Goal: Find specific page/section: Find specific page/section

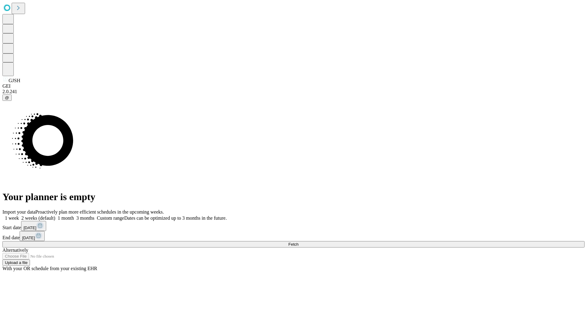
click at [298, 242] on span "Fetch" at bounding box center [293, 244] width 10 height 5
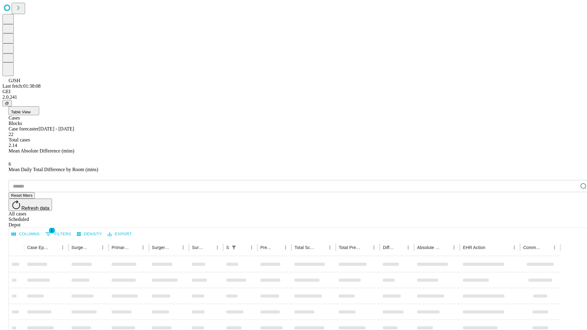
click at [571, 222] on div "Depot" at bounding box center [300, 225] width 582 height 6
click at [521, 211] on div "All cases" at bounding box center [300, 214] width 582 height 6
